Goal: Use online tool/utility

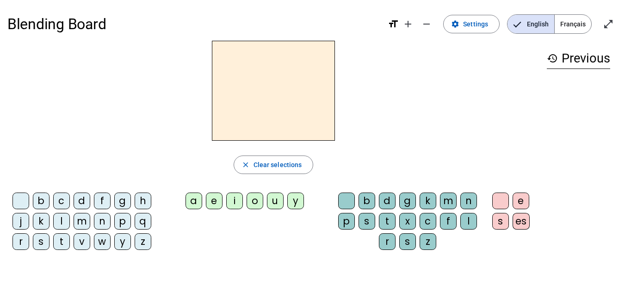
click at [119, 221] on div "p" at bounding box center [122, 221] width 17 height 17
click at [269, 199] on div "u" at bounding box center [275, 200] width 17 height 17
click at [382, 242] on div "r" at bounding box center [387, 241] width 17 height 17
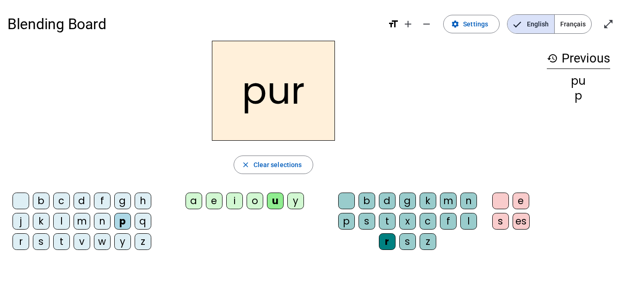
click at [77, 217] on div "m" at bounding box center [82, 221] width 17 height 17
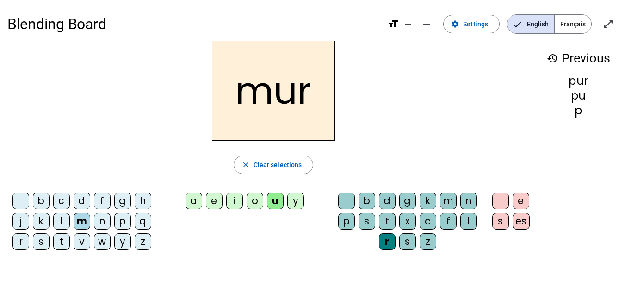
click at [81, 198] on div "d" at bounding box center [82, 200] width 17 height 17
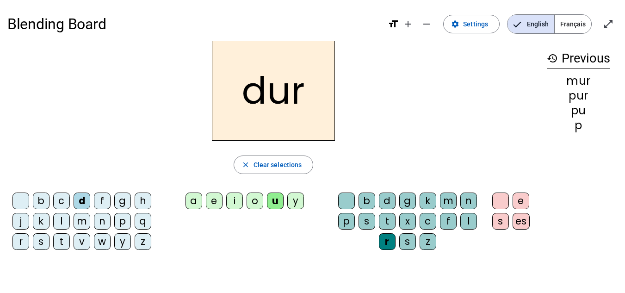
click at [345, 202] on div at bounding box center [346, 200] width 17 height 17
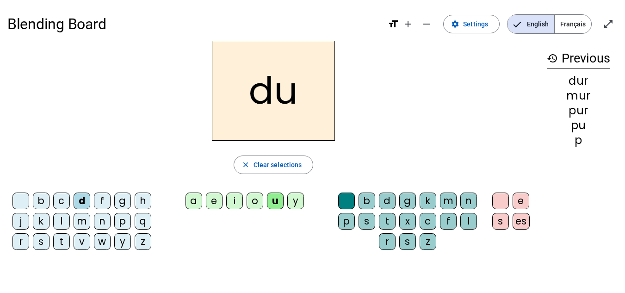
click at [40, 199] on div "b" at bounding box center [41, 200] width 17 height 17
click at [59, 219] on div "l" at bounding box center [61, 221] width 17 height 17
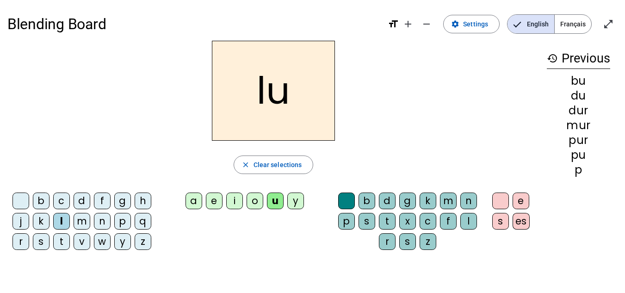
click at [190, 202] on div "a" at bounding box center [193, 200] width 17 height 17
click at [85, 217] on div "m" at bounding box center [82, 221] width 17 height 17
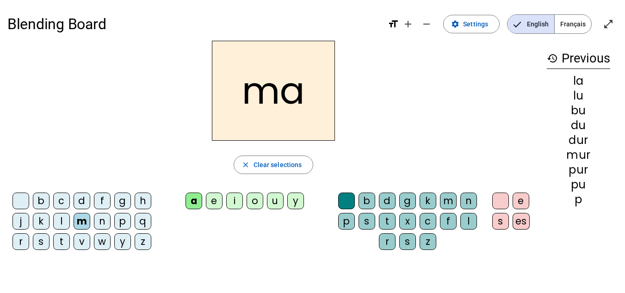
click at [213, 201] on div "e" at bounding box center [214, 200] width 17 height 17
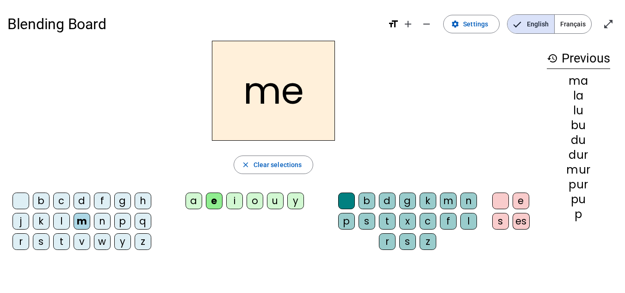
click at [17, 219] on div "j" at bounding box center [20, 221] width 17 height 17
